Goal: Entertainment & Leisure: Browse casually

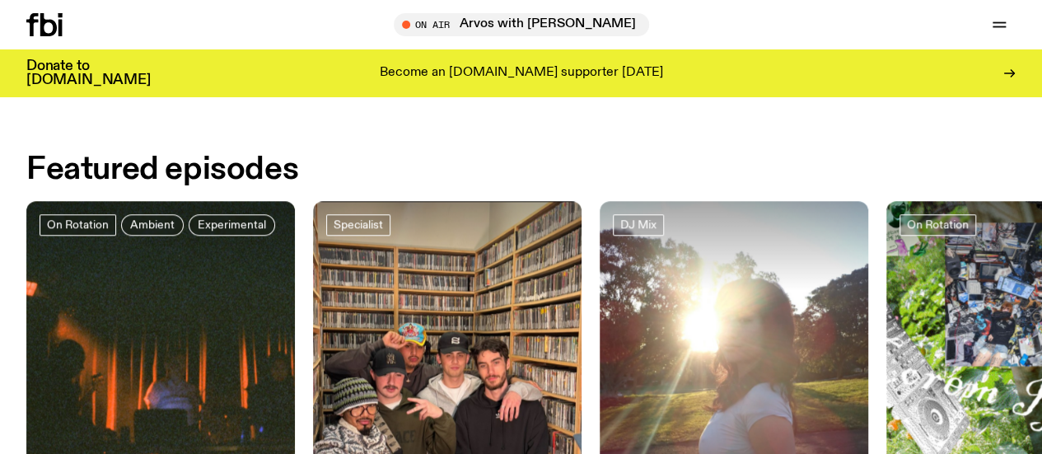
scroll to position [599, 0]
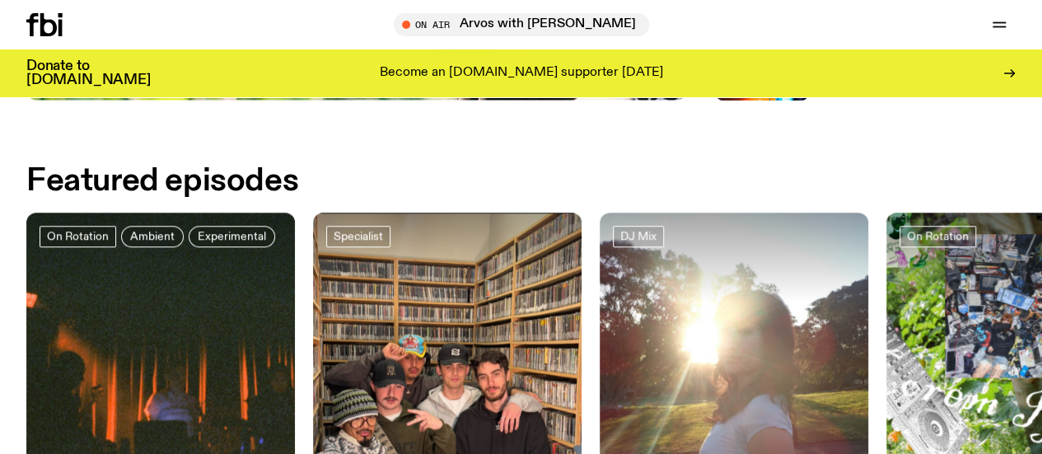
click at [0, 0] on link "Explore" at bounding box center [0, 0] width 0 height 0
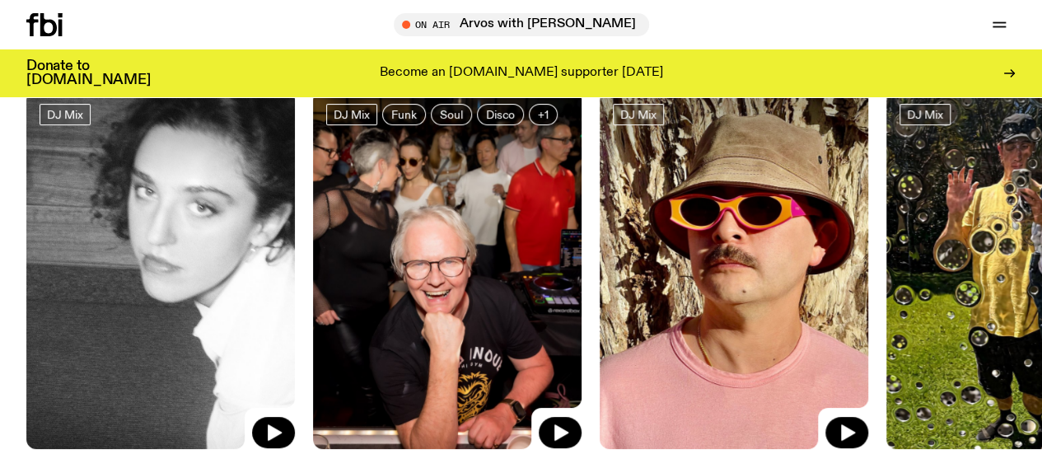
scroll to position [122, 0]
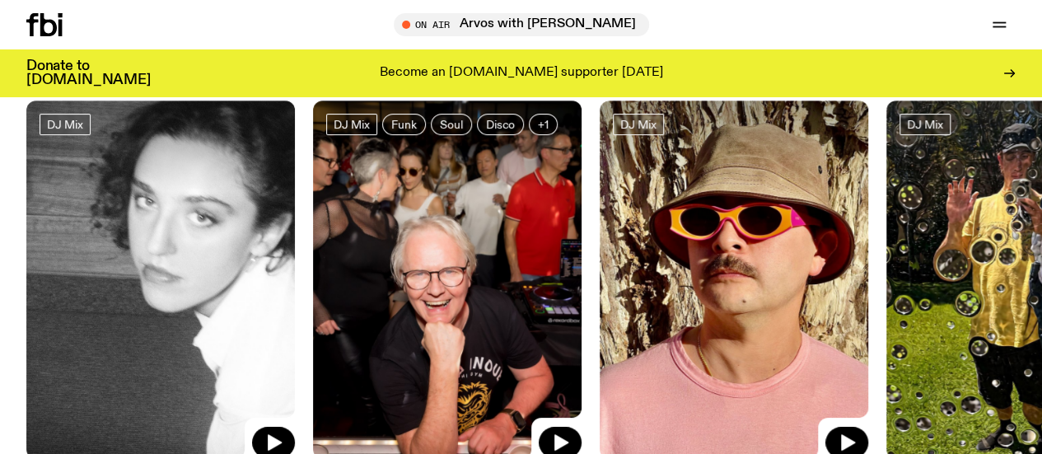
click at [514, 257] on img at bounding box center [447, 279] width 268 height 358
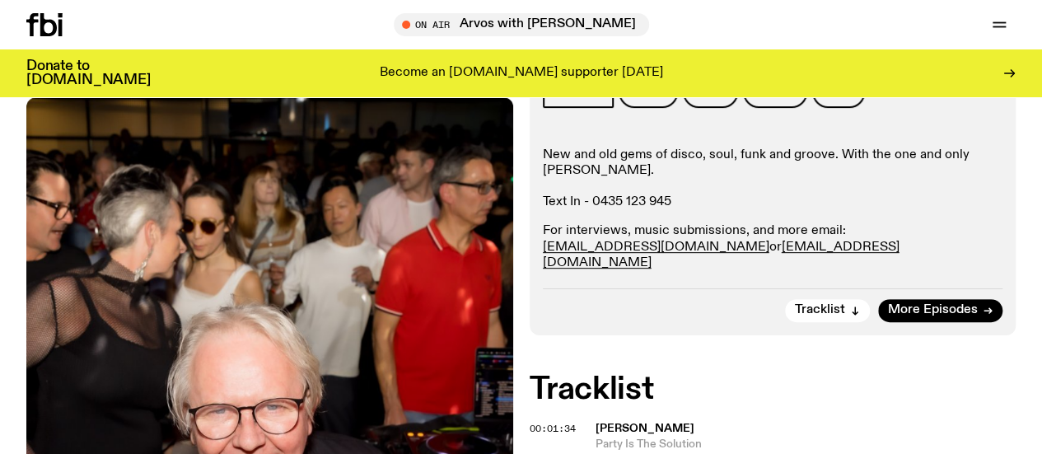
scroll to position [264, 0]
click at [968, 317] on span "More Episodes" at bounding box center [933, 311] width 90 height 12
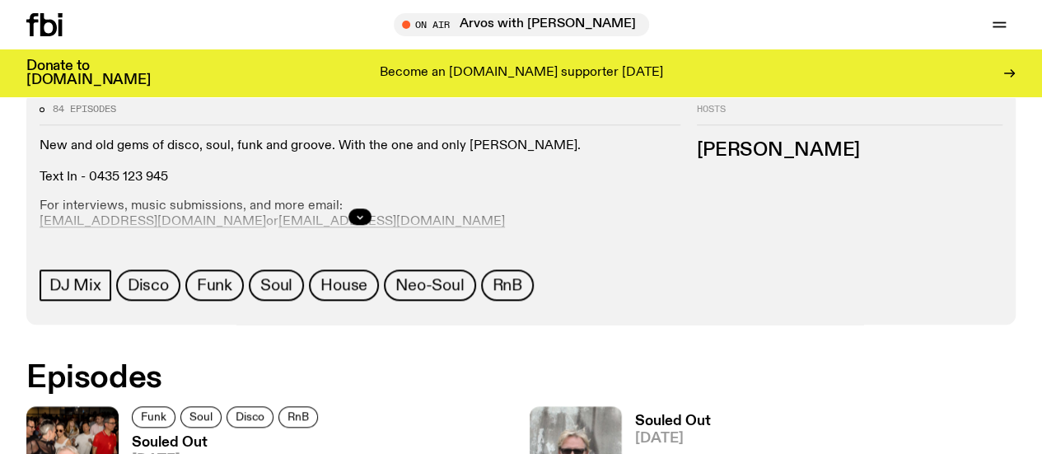
scroll to position [720, 0]
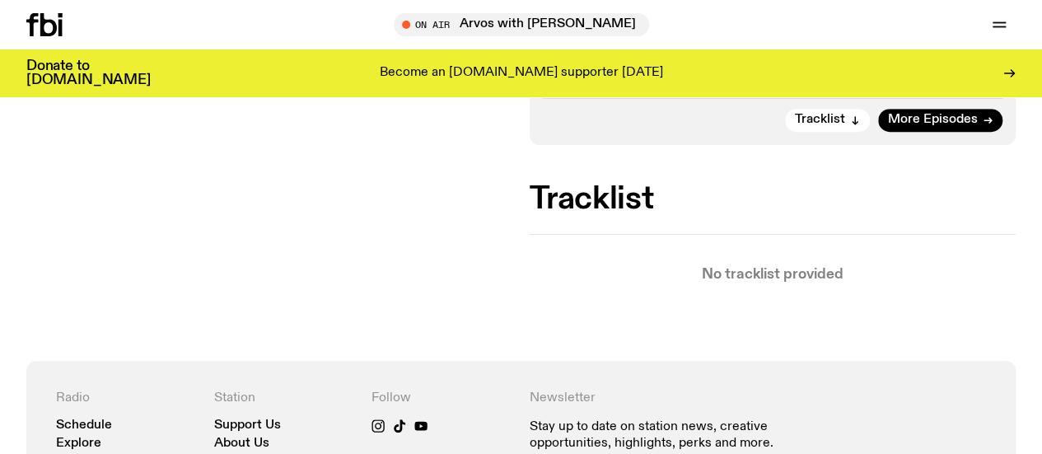
scroll to position [524, 0]
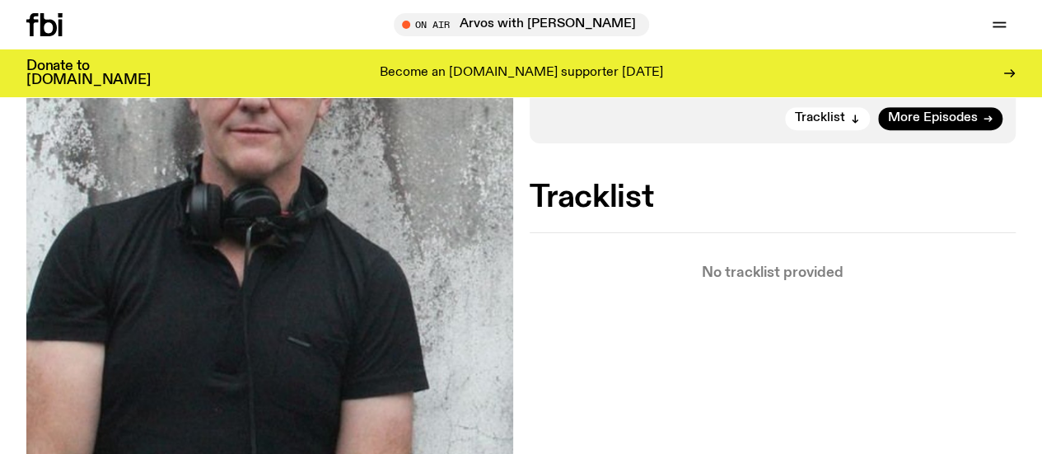
click at [0, 0] on link "Explore" at bounding box center [0, 0] width 0 height 0
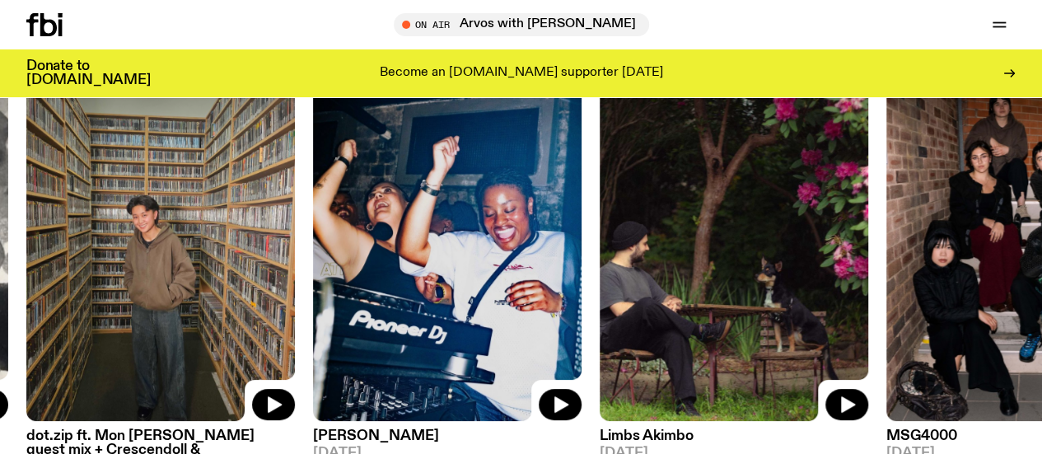
scroll to position [196, 0]
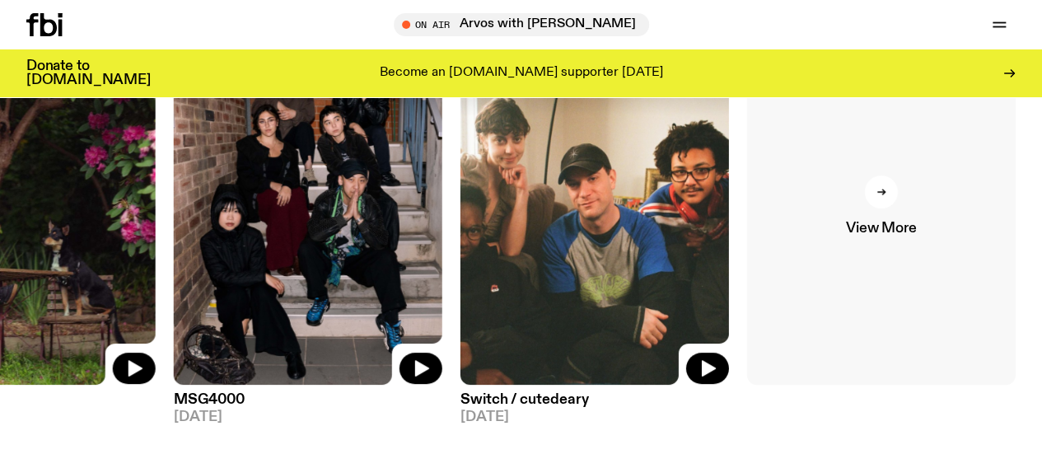
click at [846, 231] on span "View More" at bounding box center [881, 228] width 70 height 14
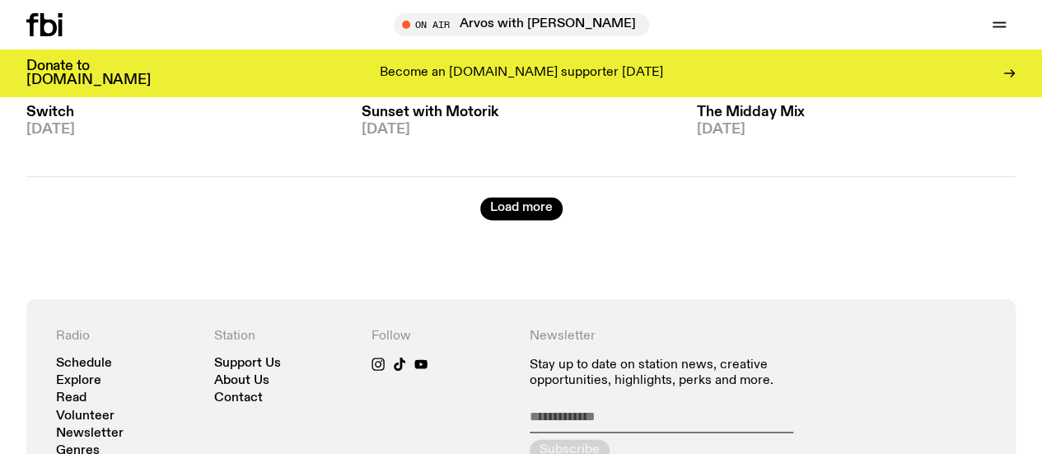
scroll to position [4114, 0]
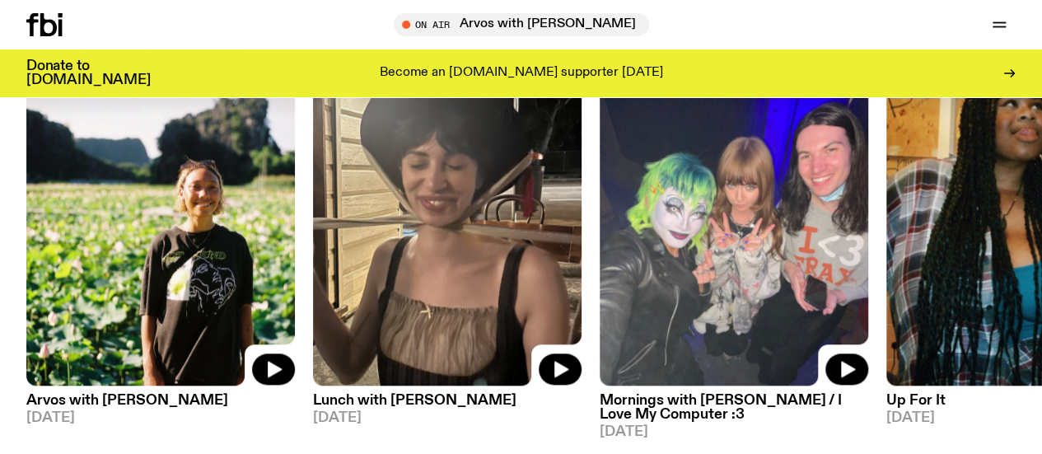
scroll to position [769, 0]
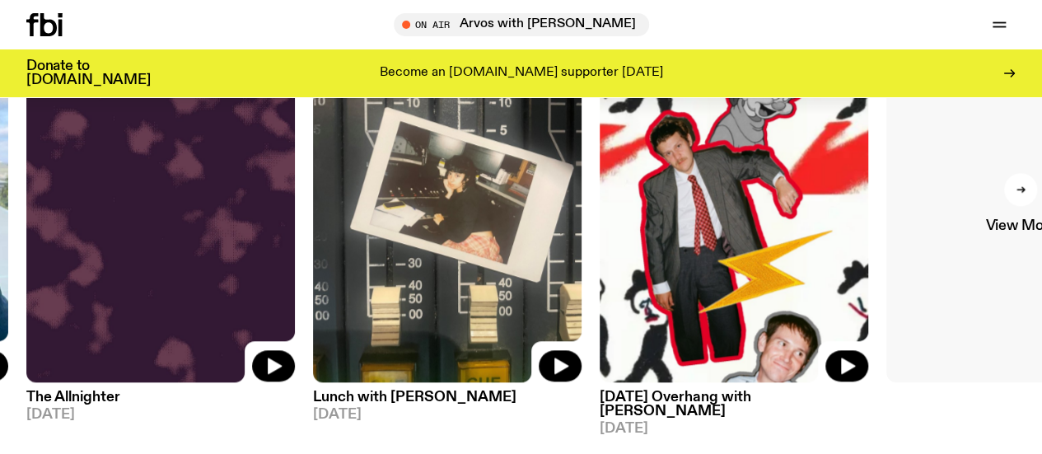
click at [955, 229] on link "View More" at bounding box center [1020, 203] width 268 height 358
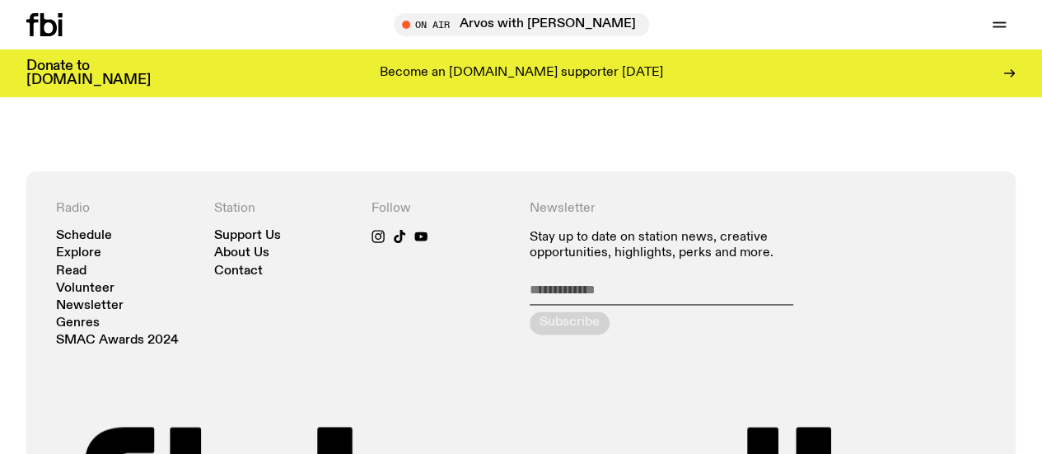
scroll to position [4254, 0]
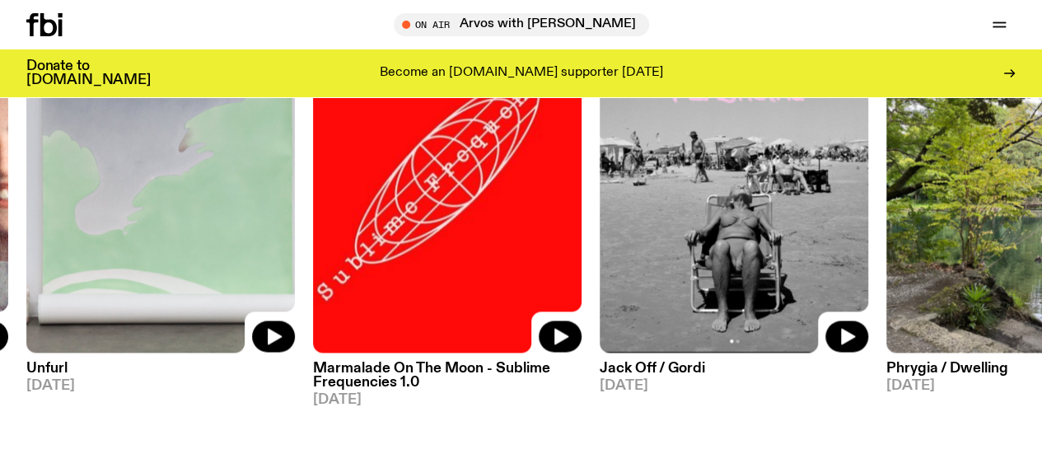
scroll to position [1344, 0]
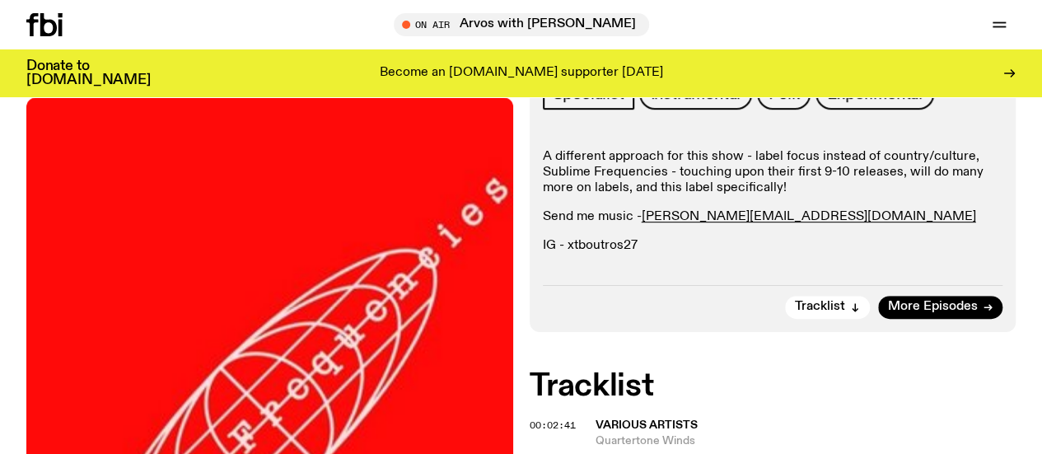
scroll to position [331, 0]
click at [732, 226] on div "A different approach for this show - label focus instead of country/culture, Su…" at bounding box center [773, 200] width 460 height 105
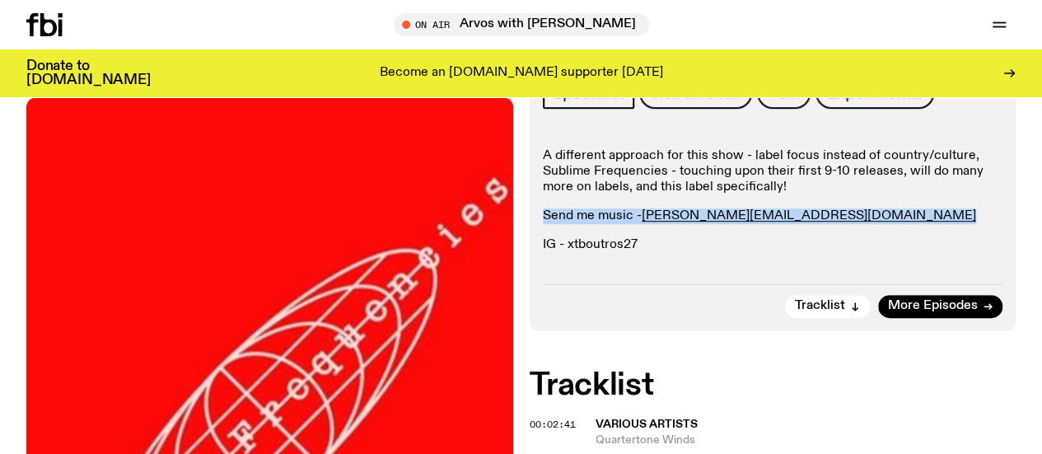
drag, startPoint x: 732, startPoint y: 226, endPoint x: 817, endPoint y: 226, distance: 84.8
click at [817, 226] on div "A different approach for this show - label focus instead of country/culture, Su…" at bounding box center [773, 200] width 460 height 105
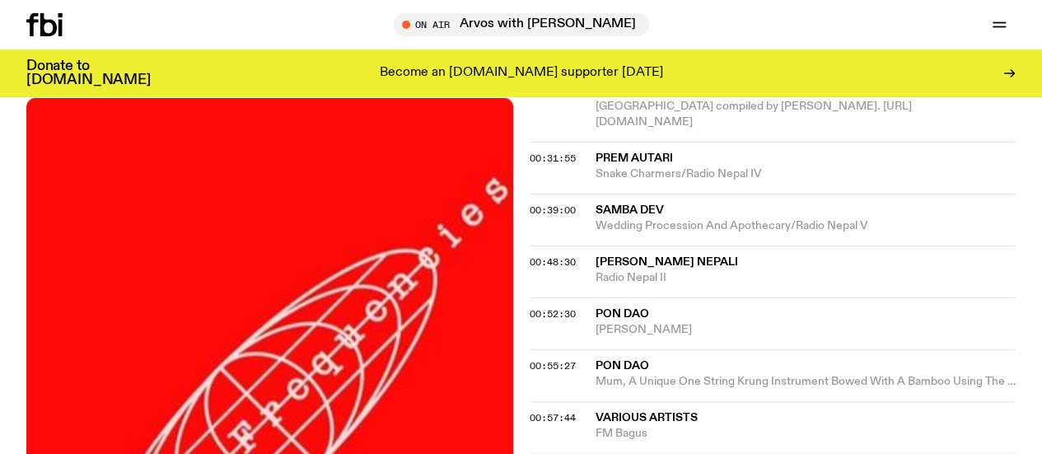
scroll to position [1055, 0]
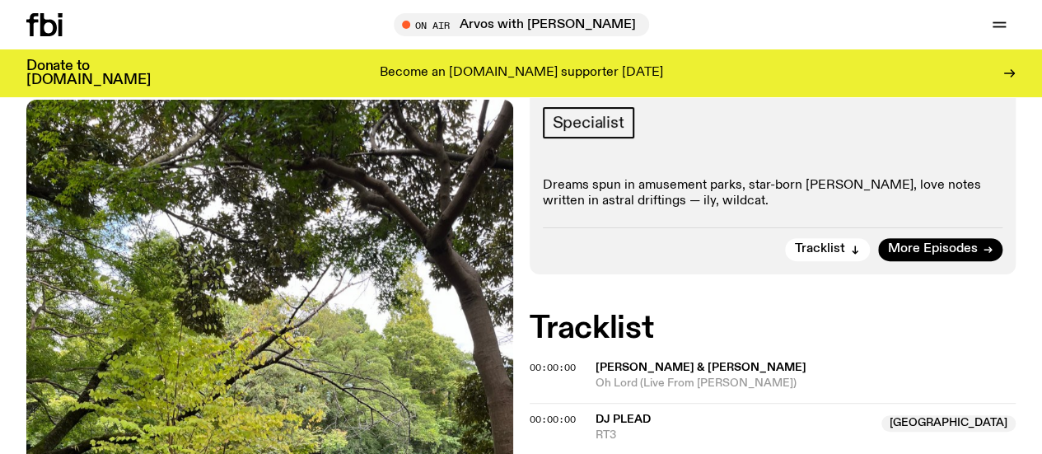
scroll to position [237, 0]
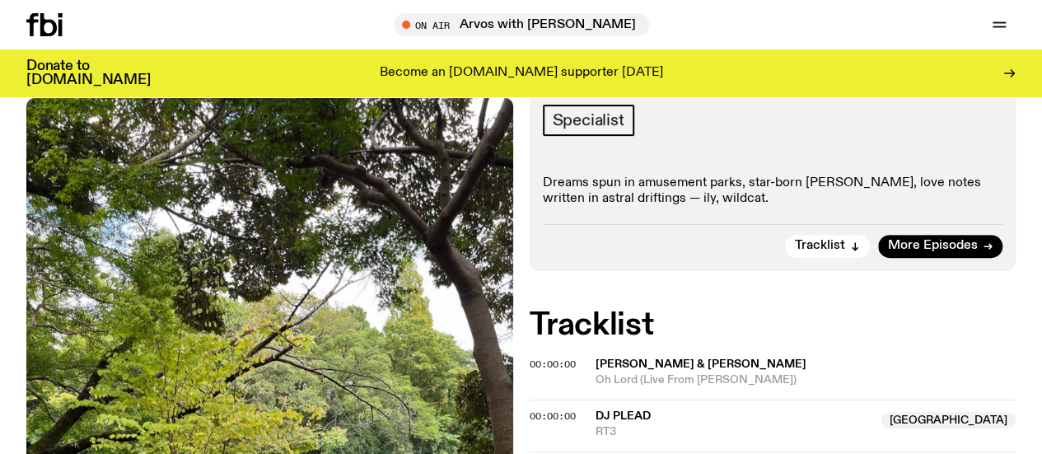
click at [817, 207] on p "Dreams spun in amusement parks, star-born [PERSON_NAME], love notes written in …" at bounding box center [773, 190] width 460 height 31
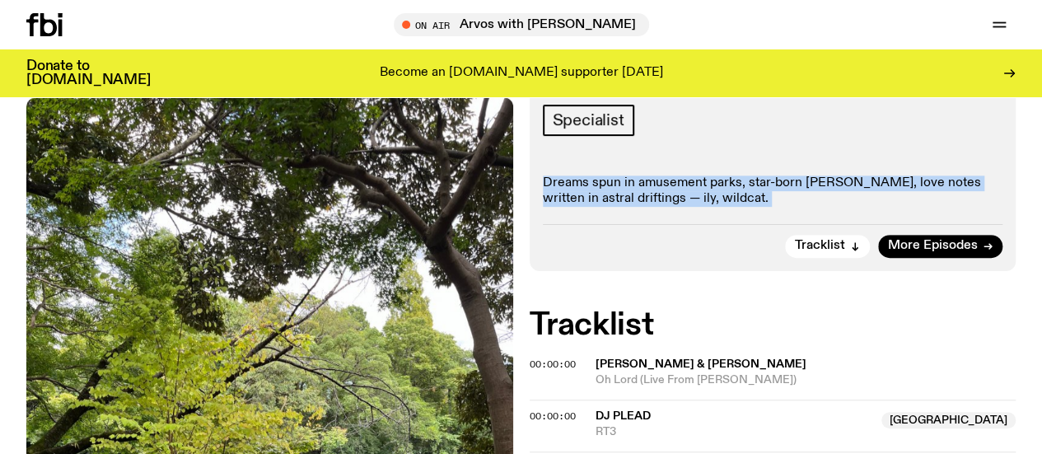
drag, startPoint x: 817, startPoint y: 226, endPoint x: 728, endPoint y: 204, distance: 91.7
click at [728, 204] on p "Dreams spun in amusement parks, star-born [PERSON_NAME], love notes written in …" at bounding box center [773, 190] width 460 height 31
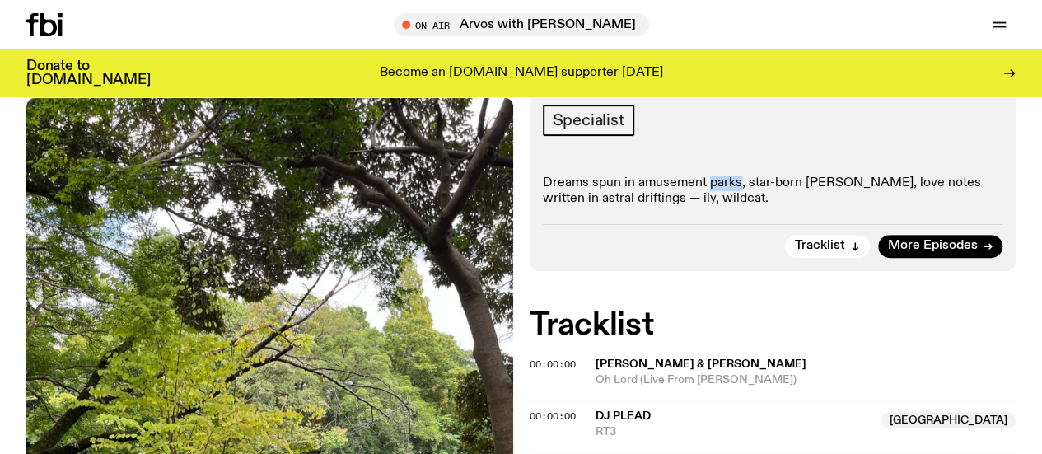
click at [728, 204] on p "Dreams spun in amusement parks, star-born [PERSON_NAME], love notes written in …" at bounding box center [773, 190] width 460 height 31
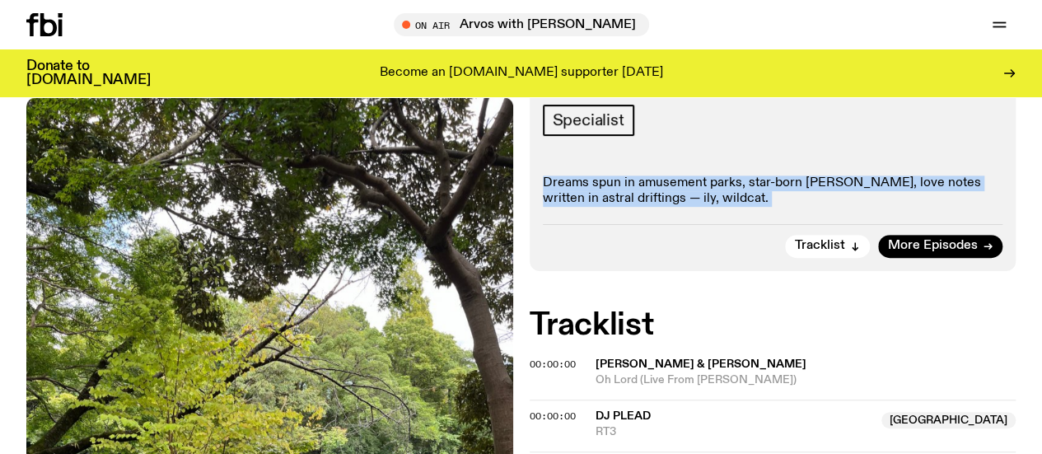
click at [728, 204] on p "Dreams spun in amusement parks, star-born [PERSON_NAME], love notes written in …" at bounding box center [773, 190] width 460 height 31
click at [757, 207] on p "Dreams spun in amusement parks, star-born [PERSON_NAME], love notes written in …" at bounding box center [773, 190] width 460 height 31
drag, startPoint x: 757, startPoint y: 221, endPoint x: 724, endPoint y: 177, distance: 54.7
click at [724, 177] on div "Specialist Dreams spun in amusement parks, star-born [PERSON_NAME], love notes …" at bounding box center [773, 156] width 460 height 103
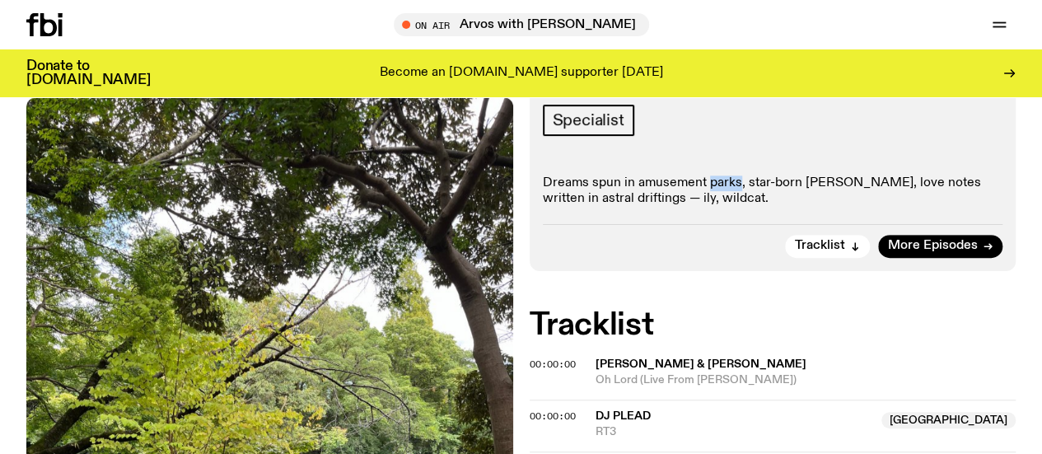
click at [724, 177] on div "Specialist Dreams spun in amusement parks, star-born [PERSON_NAME], love notes …" at bounding box center [773, 156] width 460 height 103
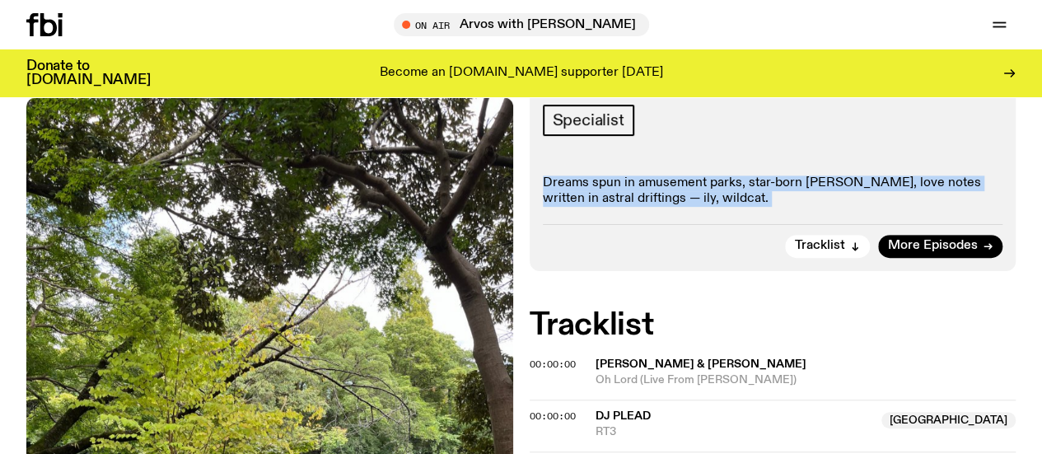
click at [724, 177] on div "Specialist Dreams spun in amusement parks, star-born [PERSON_NAME], love notes …" at bounding box center [773, 156] width 460 height 103
click at [717, 241] on div "Aired on [DATE] 12:00am Specialist Dreams spun in amusement parks, star-born [P…" at bounding box center [772, 164] width 487 height 213
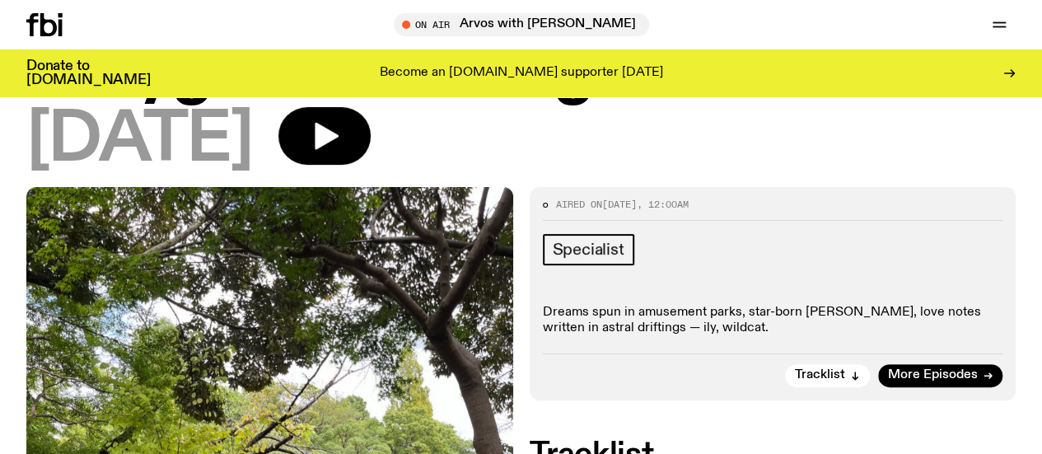
scroll to position [107, 0]
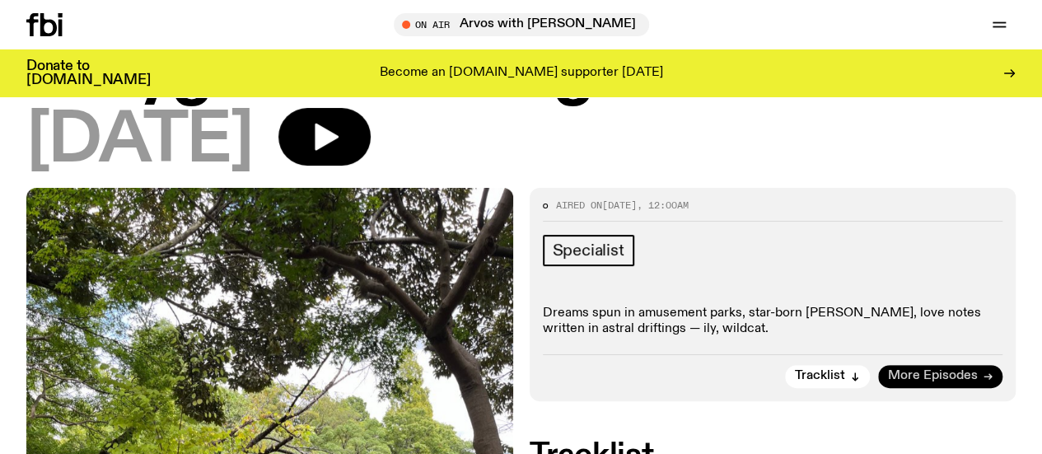
click at [899, 382] on span "More Episodes" at bounding box center [933, 376] width 90 height 12
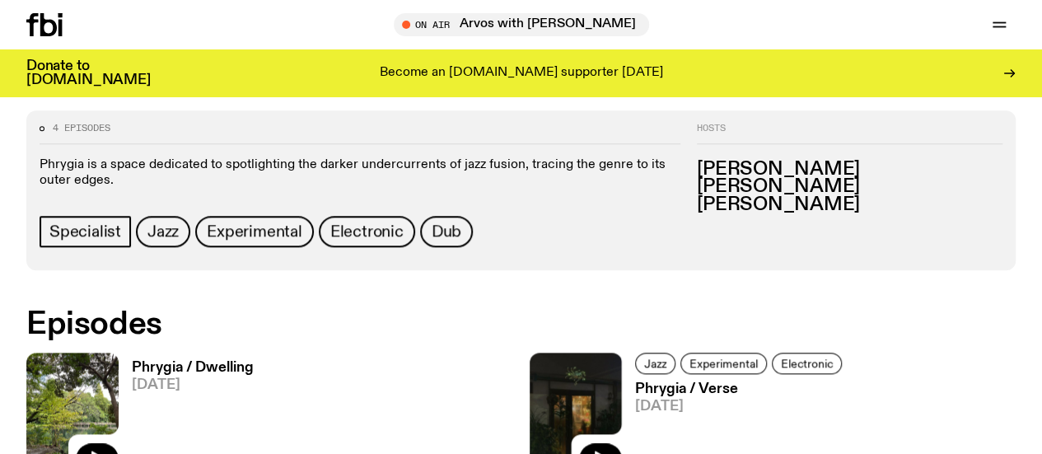
scroll to position [700, 0]
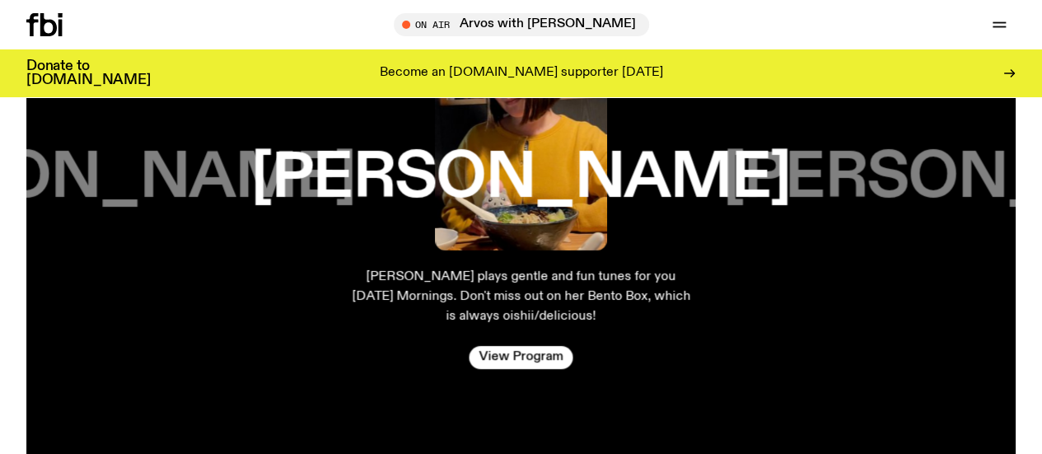
scroll to position [2641, 0]
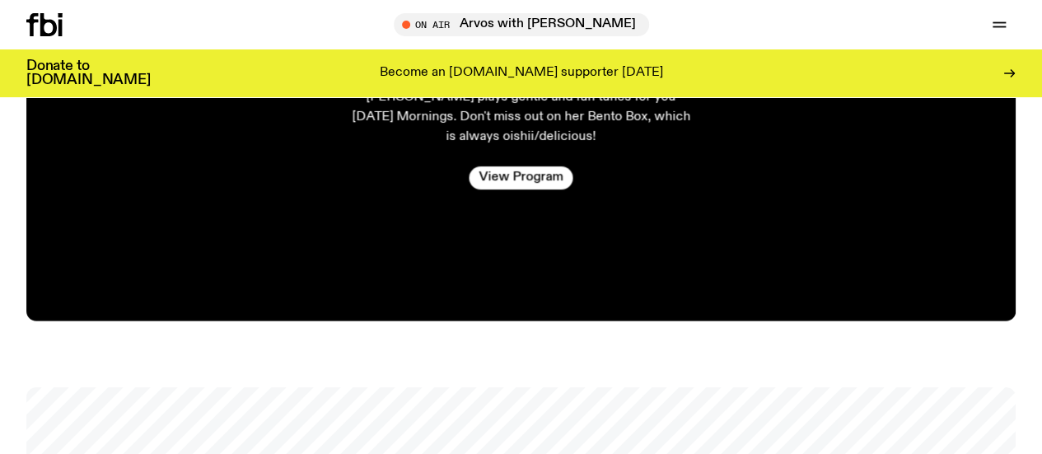
scroll to position [2842, 0]
